Goal: Task Accomplishment & Management: Use online tool/utility

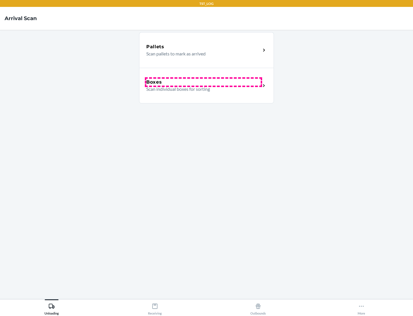
click at [203, 82] on div "Boxes" at bounding box center [203, 82] width 114 height 7
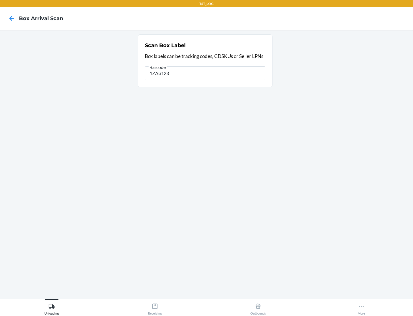
type input "1ZAti123"
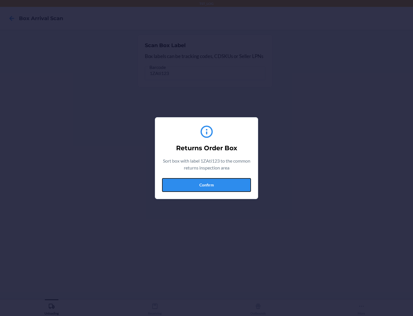
click at [207, 184] on button "Confirm" at bounding box center [206, 185] width 89 height 14
